Goal: Book appointment/travel/reservation

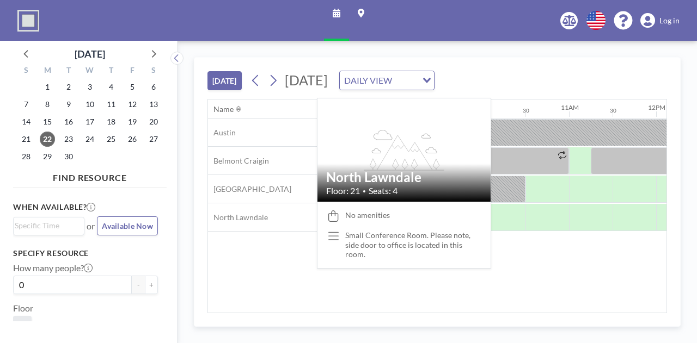
scroll to position [0, 784]
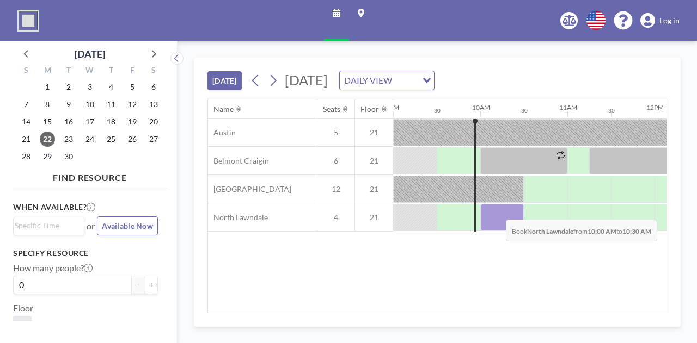
click at [497, 211] on div at bounding box center [502, 217] width 44 height 27
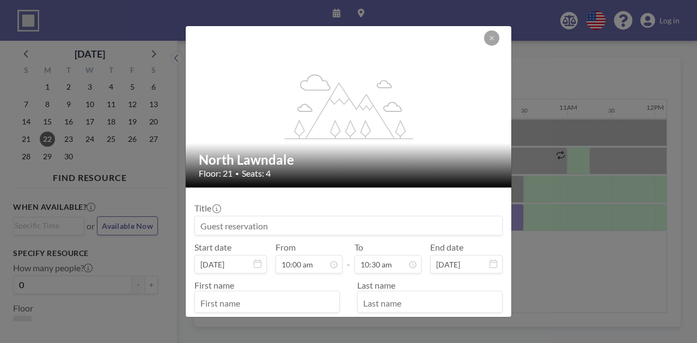
click at [324, 223] on input at bounding box center [348, 226] width 307 height 19
type input "D"
click at [262, 299] on input "text" at bounding box center [267, 303] width 144 height 19
type input "Desirae - Operations Interview"
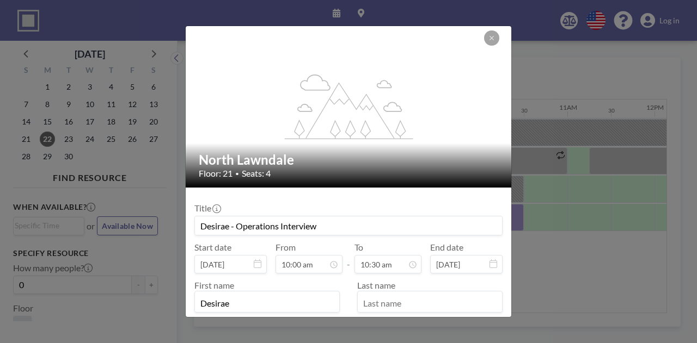
type input "Desirae"
click at [383, 306] on input "text" at bounding box center [430, 303] width 144 height 19
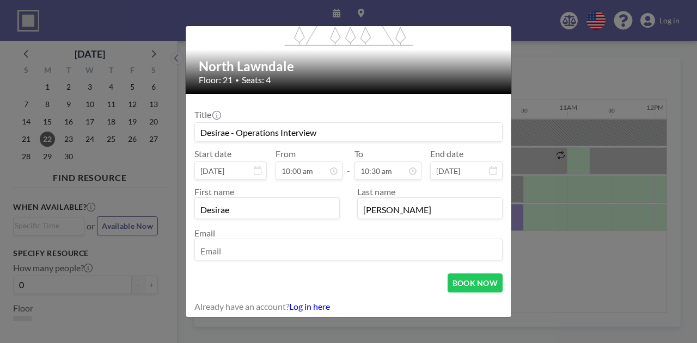
scroll to position [96, 0]
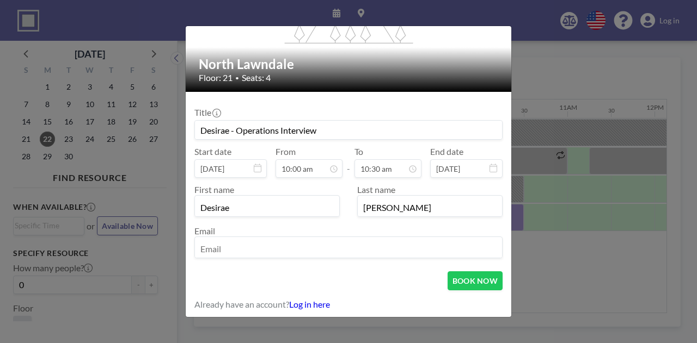
type input "[PERSON_NAME]"
click at [315, 252] on input "email" at bounding box center [348, 248] width 307 height 19
type input "[EMAIL_ADDRESS][DOMAIN_NAME]"
click at [470, 294] on form "Title Desirae - Operations Interview Start date [DATE] From 10:00 am - To 10:30…" at bounding box center [348, 205] width 325 height 227
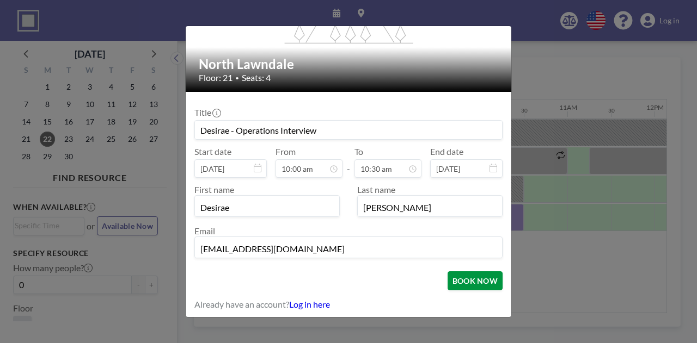
click at [467, 285] on button "BOOK NOW" at bounding box center [474, 281] width 55 height 19
